Goal: Transaction & Acquisition: Purchase product/service

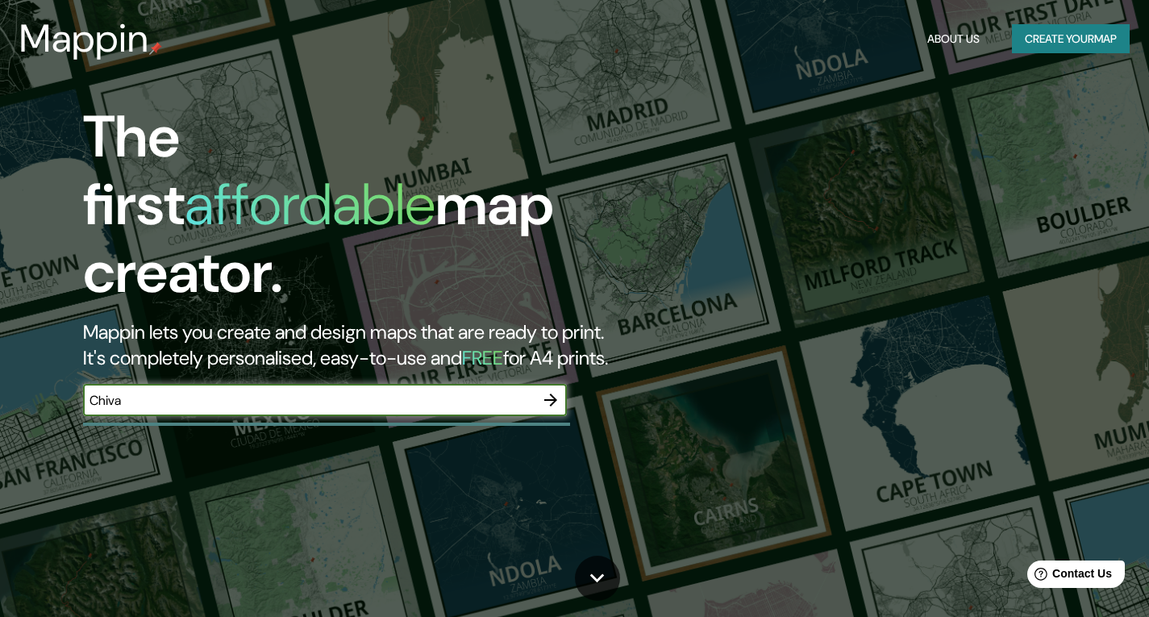
type input "Chiva"
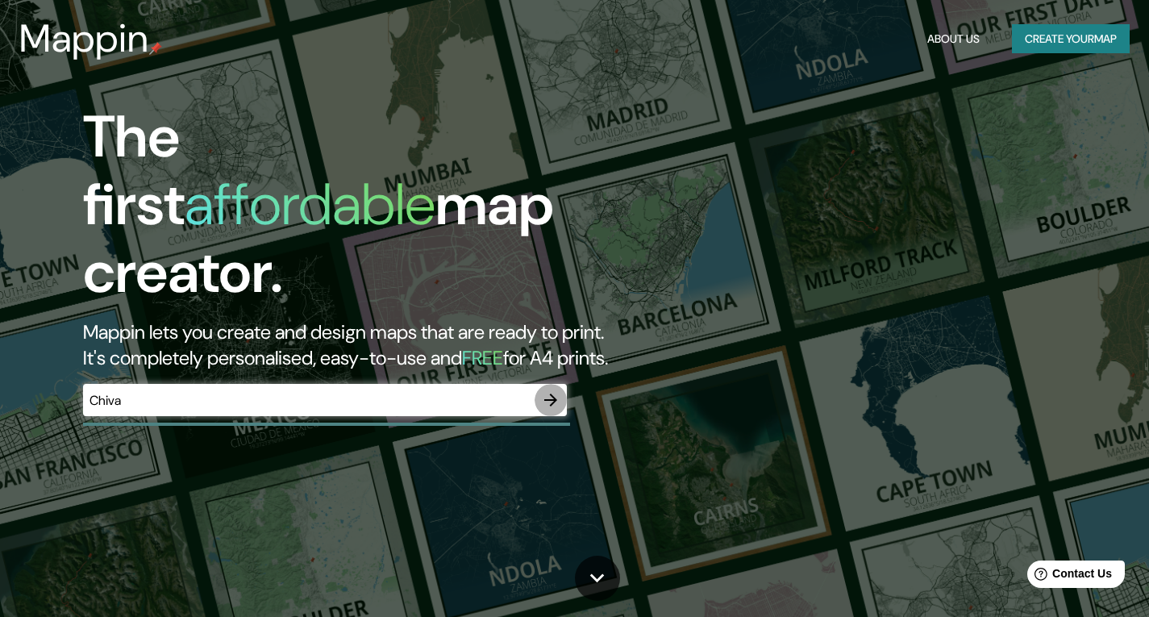
click at [555, 394] on icon "button" at bounding box center [550, 400] width 13 height 13
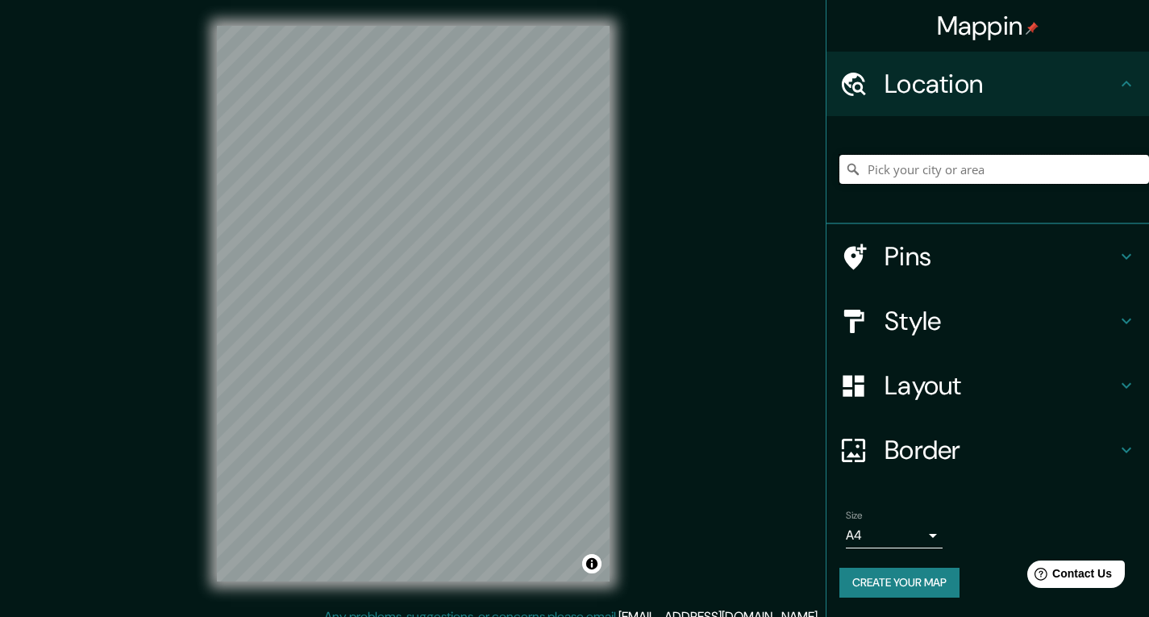
click at [1022, 169] on input "Pick your city or area" at bounding box center [994, 169] width 310 height 29
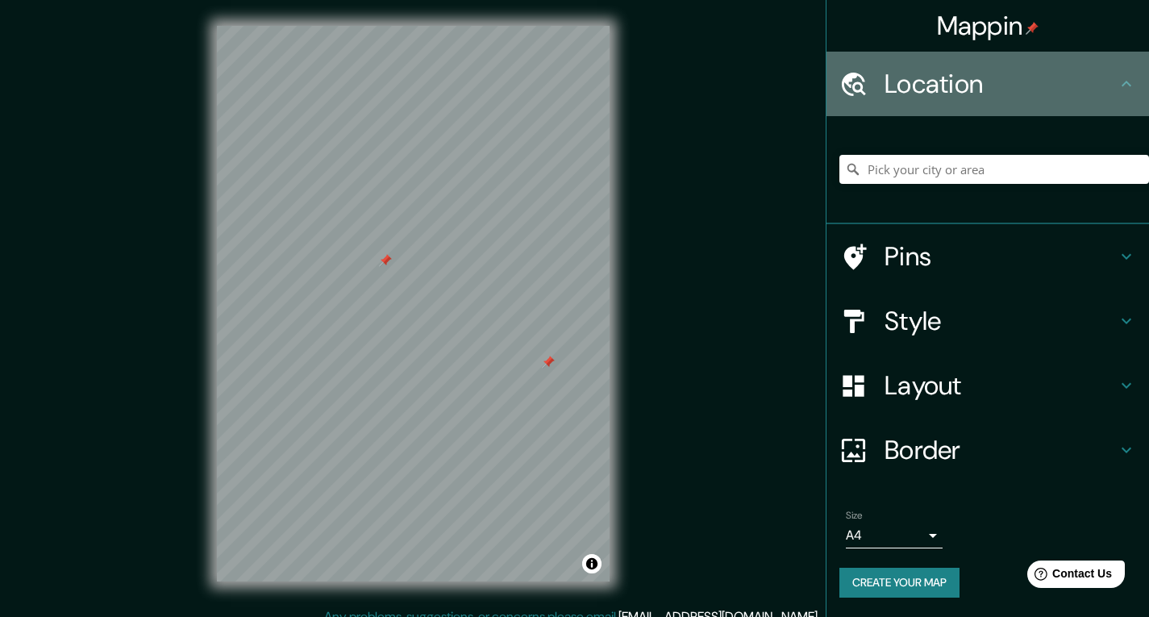
click at [1119, 77] on icon at bounding box center [1126, 83] width 19 height 19
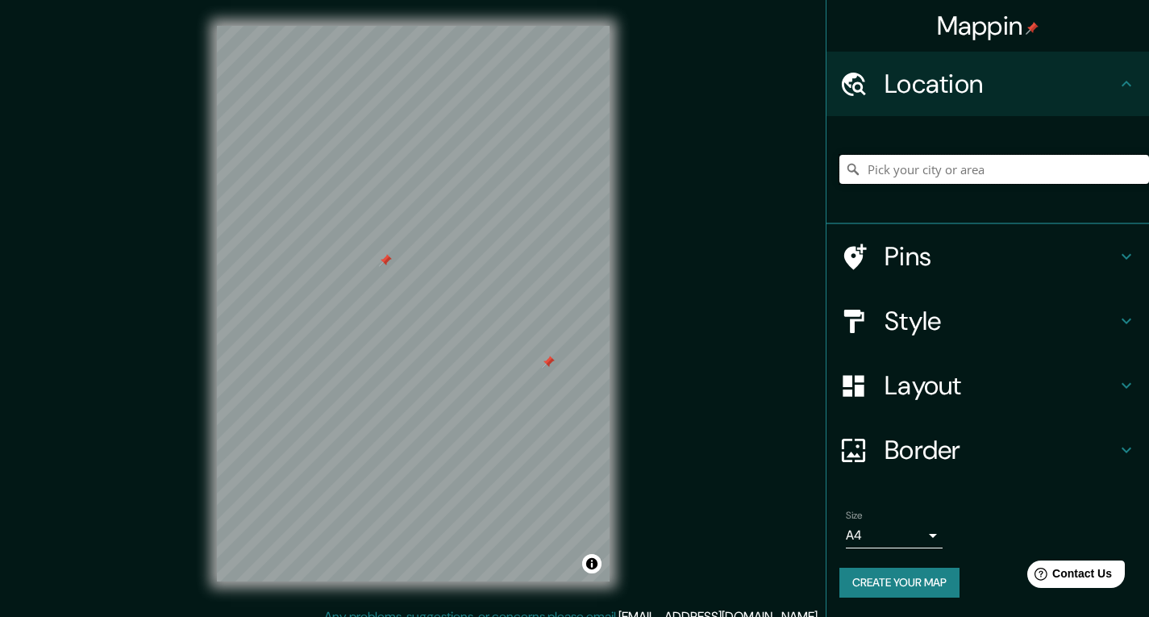
click at [966, 164] on input "Pick your city or area" at bounding box center [994, 169] width 310 height 29
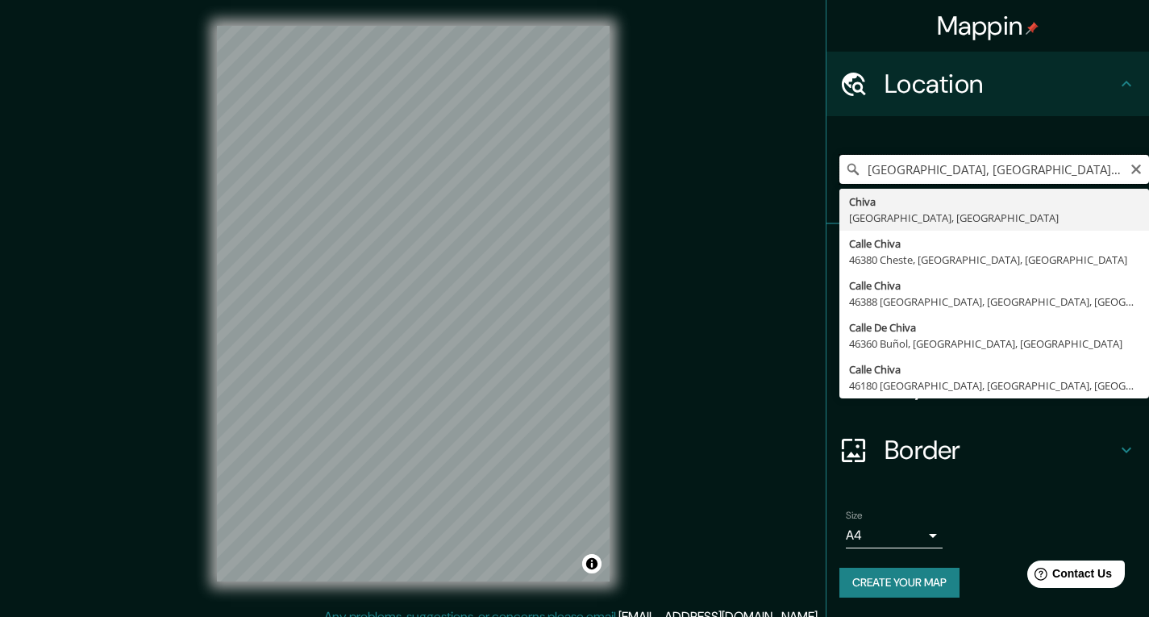
type input "[GEOGRAPHIC_DATA], [GEOGRAPHIC_DATA], [GEOGRAPHIC_DATA]"
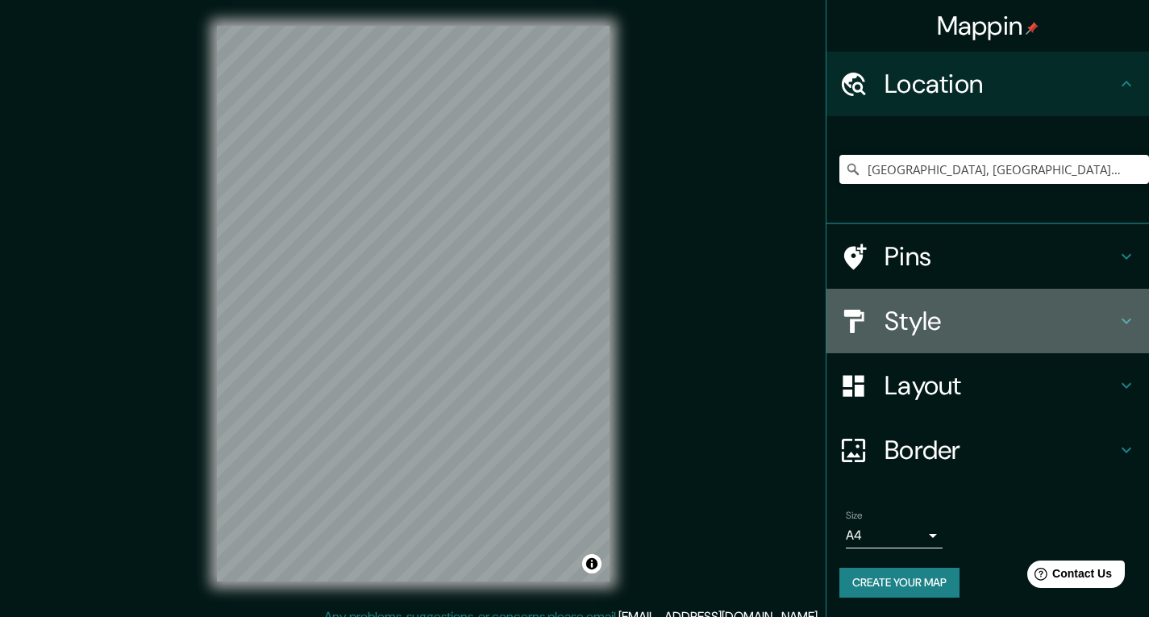
click at [1129, 314] on icon at bounding box center [1126, 320] width 19 height 19
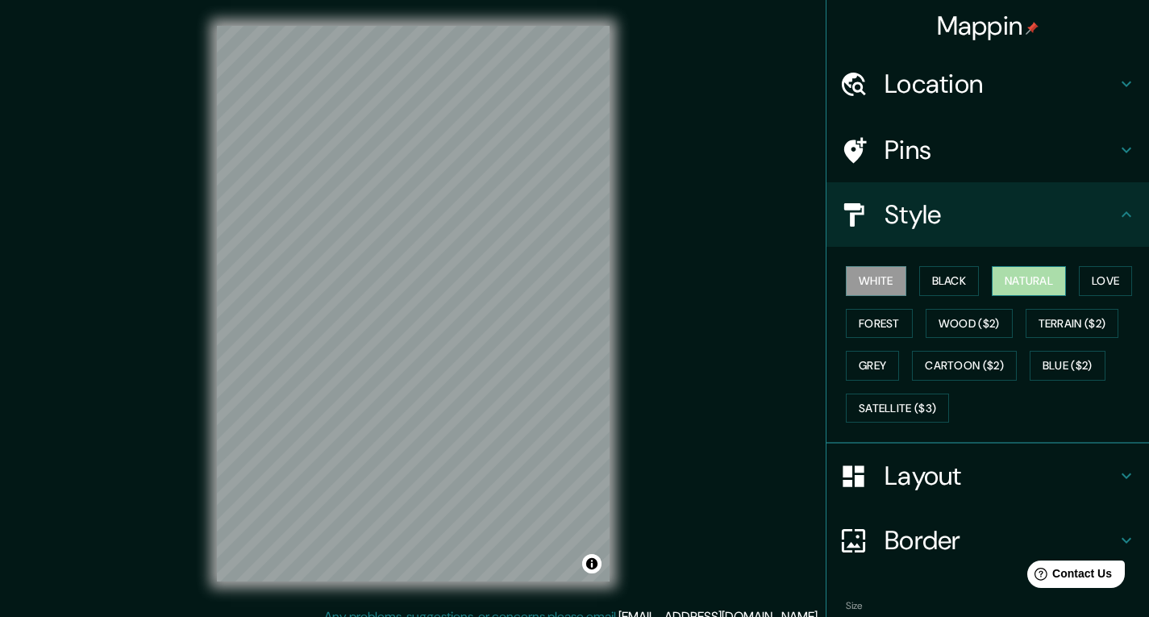
click at [1042, 275] on button "Natural" at bounding box center [1029, 281] width 74 height 30
click at [1086, 285] on button "Love" at bounding box center [1105, 281] width 53 height 30
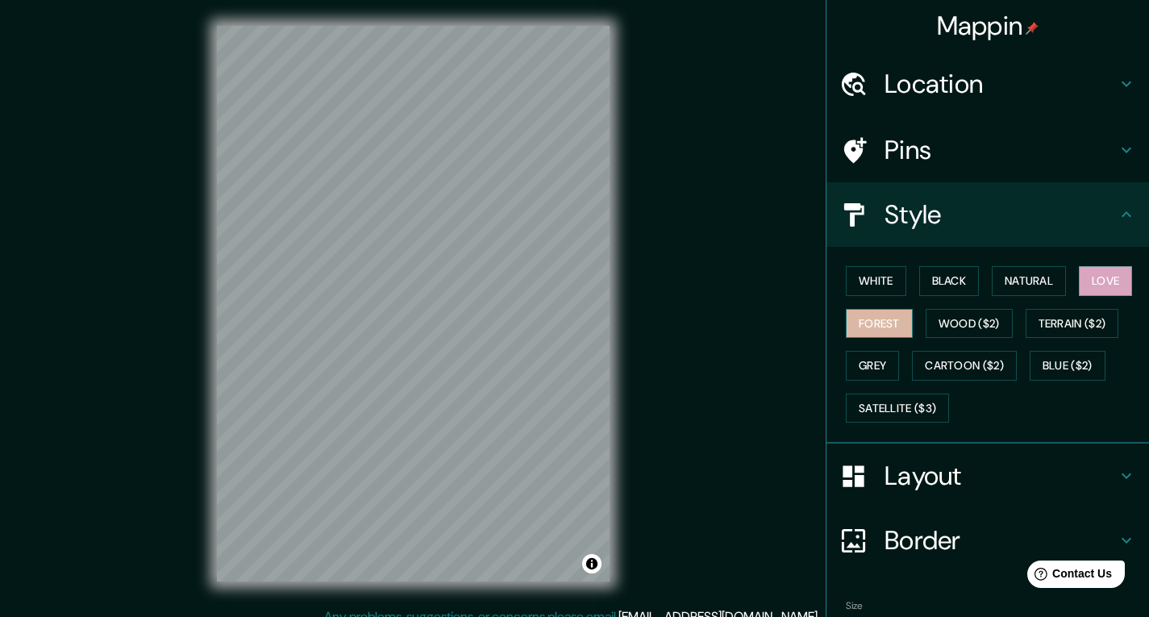
click at [883, 318] on button "Forest" at bounding box center [879, 324] width 67 height 30
click at [894, 282] on button "White" at bounding box center [876, 281] width 60 height 30
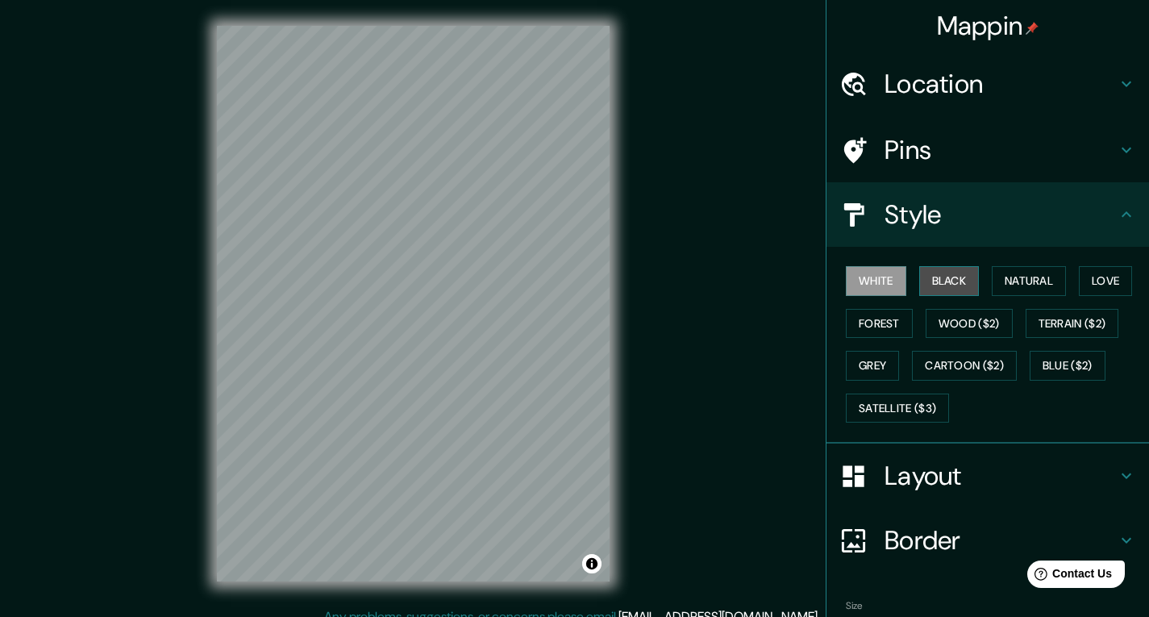
click at [948, 280] on button "Black" at bounding box center [949, 281] width 60 height 30
